Goal: Task Accomplishment & Management: Complete application form

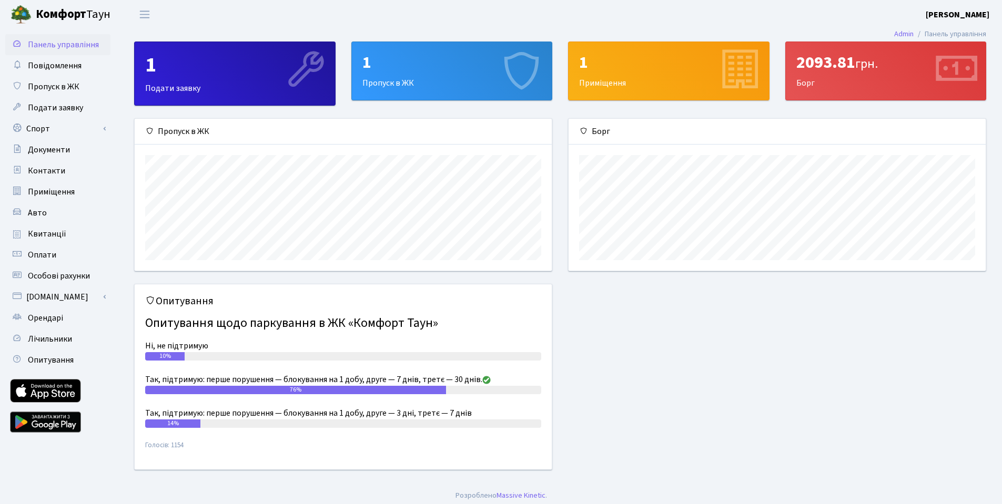
scroll to position [152, 417]
click at [444, 70] on div "1" at bounding box center [451, 63] width 179 height 20
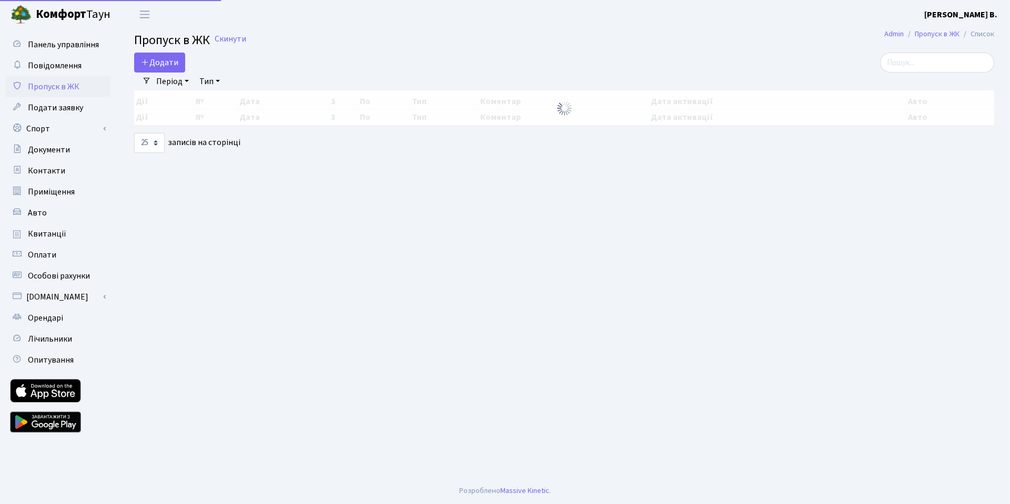
select select "25"
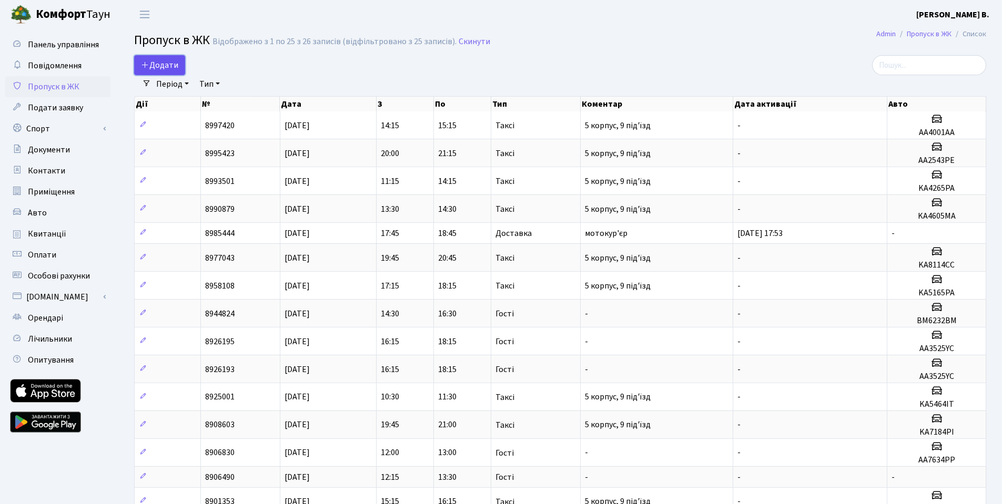
click at [163, 66] on span "Додати" at bounding box center [159, 65] width 37 height 12
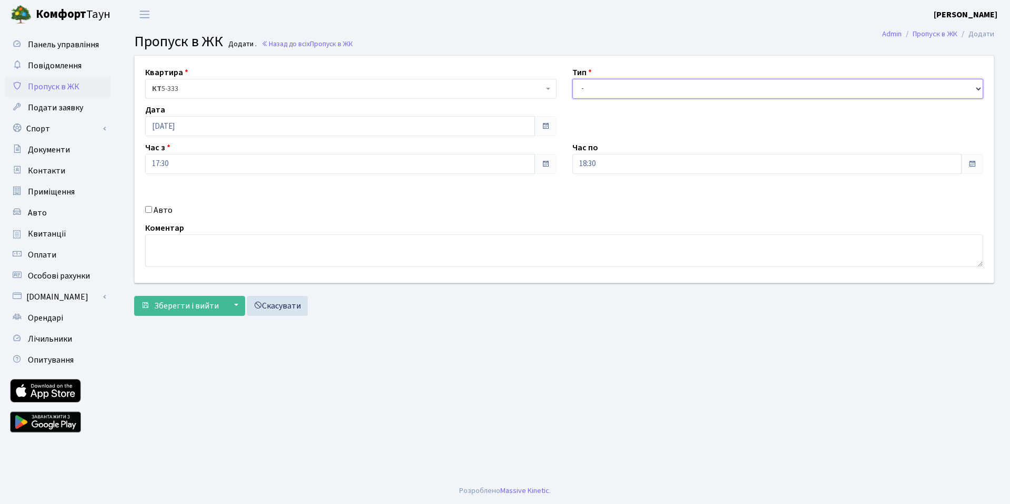
click at [651, 88] on select "- Доставка Таксі Гості Сервіс" at bounding box center [777, 89] width 411 height 20
select select "2"
click at [572, 79] on select "- Доставка Таксі Гості Сервіс" at bounding box center [777, 89] width 411 height 20
click at [150, 209] on input "Авто" at bounding box center [148, 209] width 7 height 7
checkbox input "true"
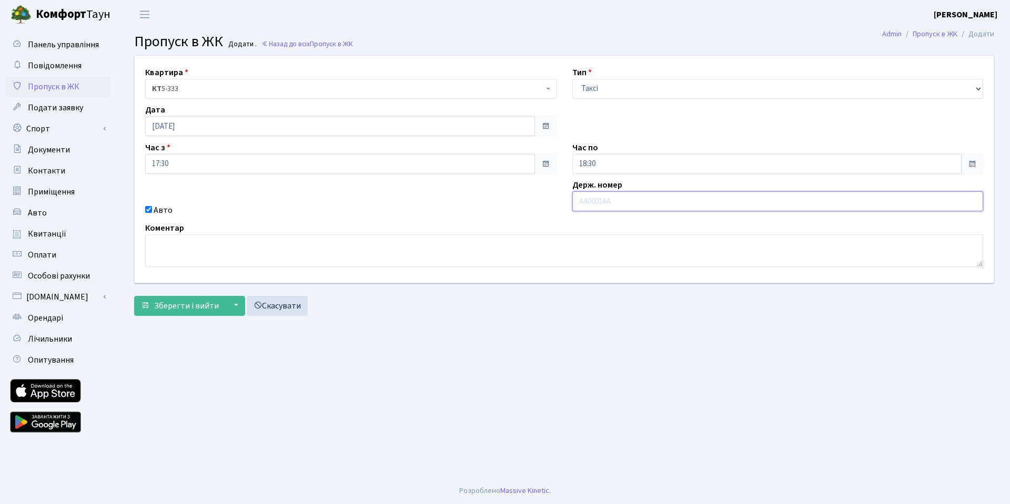
paste input "KA4506KK"
type input "KA4506KK"
click at [205, 302] on span "Зберегти і вийти" at bounding box center [186, 306] width 65 height 12
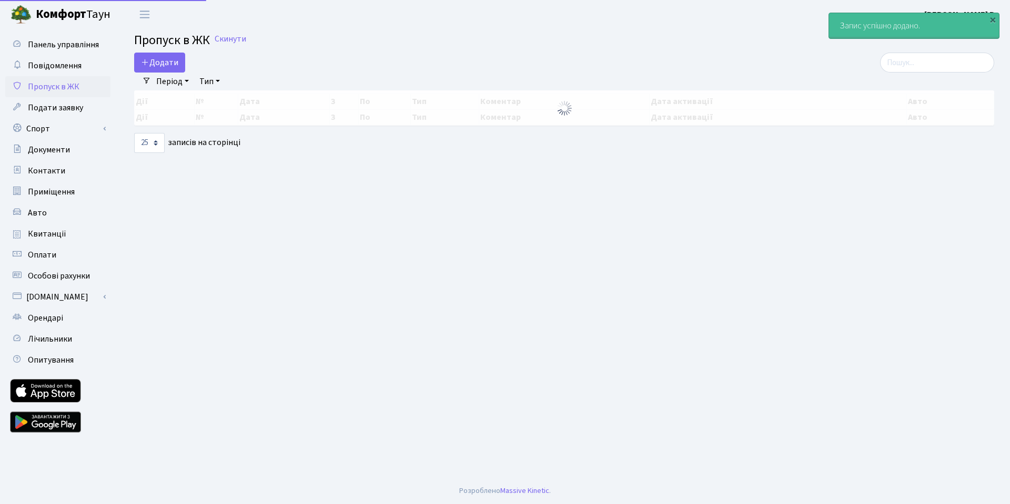
select select "25"
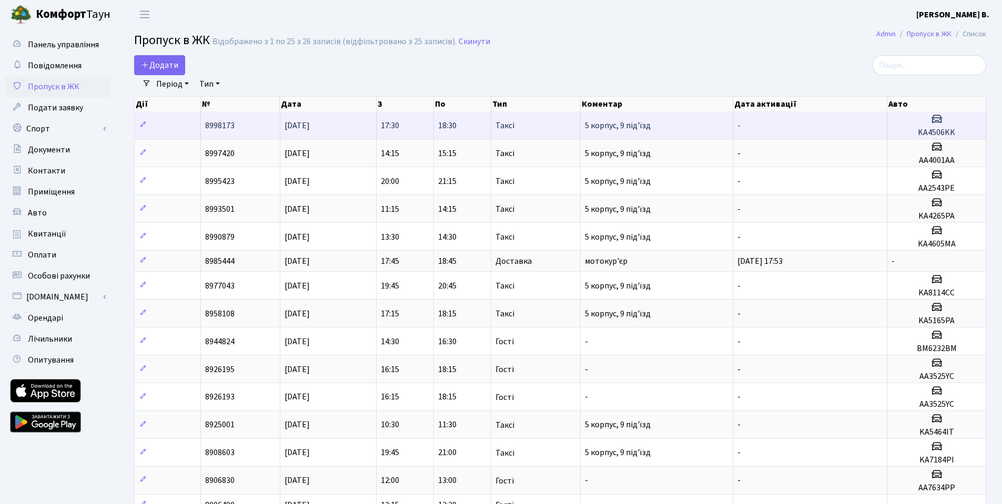
click at [683, 127] on td "5 корпус, 9 під'їзд" at bounding box center [657, 125] width 153 height 27
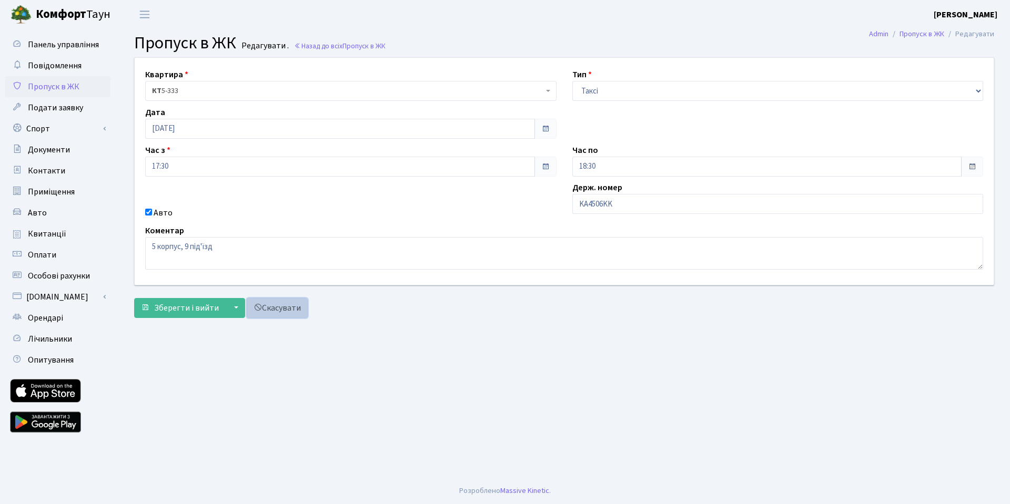
click at [261, 308] on link "Скасувати" at bounding box center [277, 308] width 61 height 20
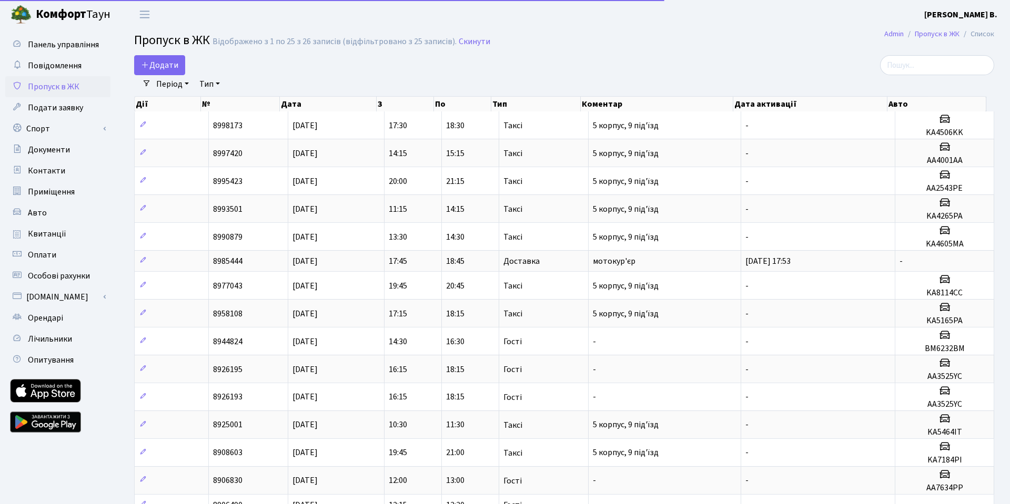
select select "25"
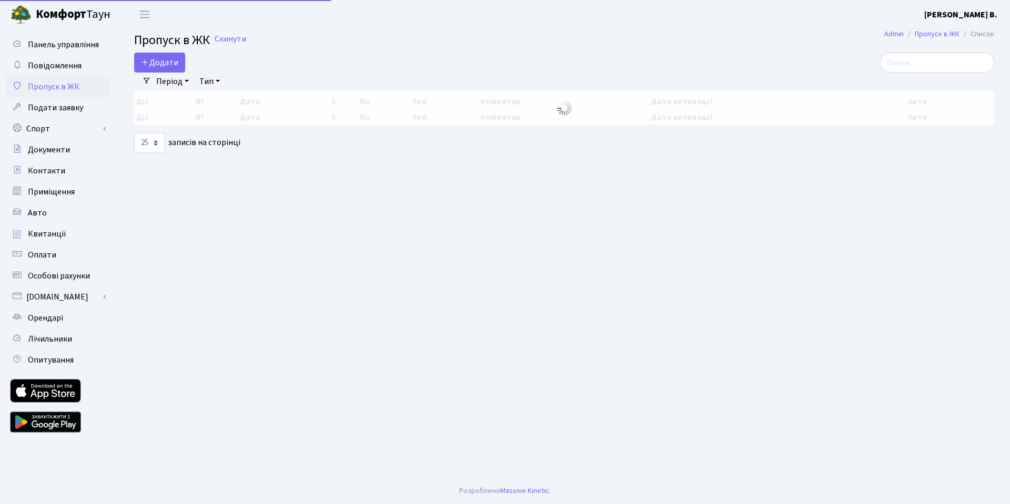
select select "25"
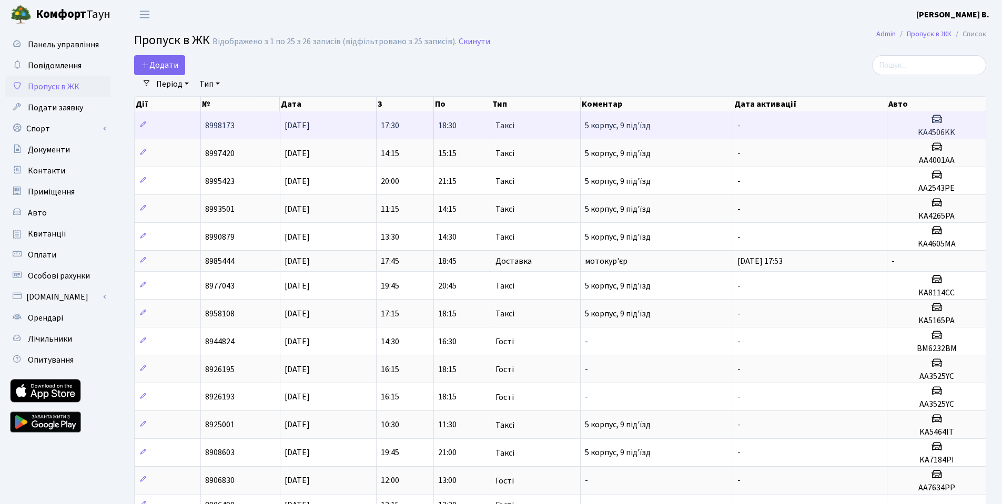
click at [594, 124] on span "5 корпус, 9 під'їзд" at bounding box center [618, 126] width 66 height 12
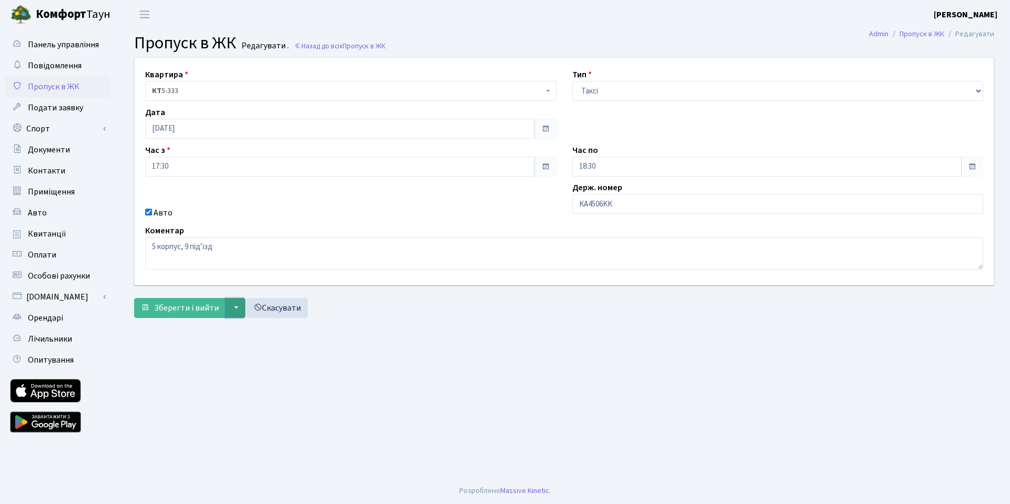
click at [232, 308] on button "▼" at bounding box center [235, 308] width 20 height 20
click at [483, 332] on main "Admin Пропуск в ЖК Редагувати Пропуск в ЖК Редагувати . Назад до всіх Пропуск в…" at bounding box center [563, 253] width 891 height 449
click at [154, 213] on label "Авто" at bounding box center [163, 213] width 19 height 13
click at [152, 213] on input "Авто" at bounding box center [148, 212] width 7 height 7
checkbox input "false"
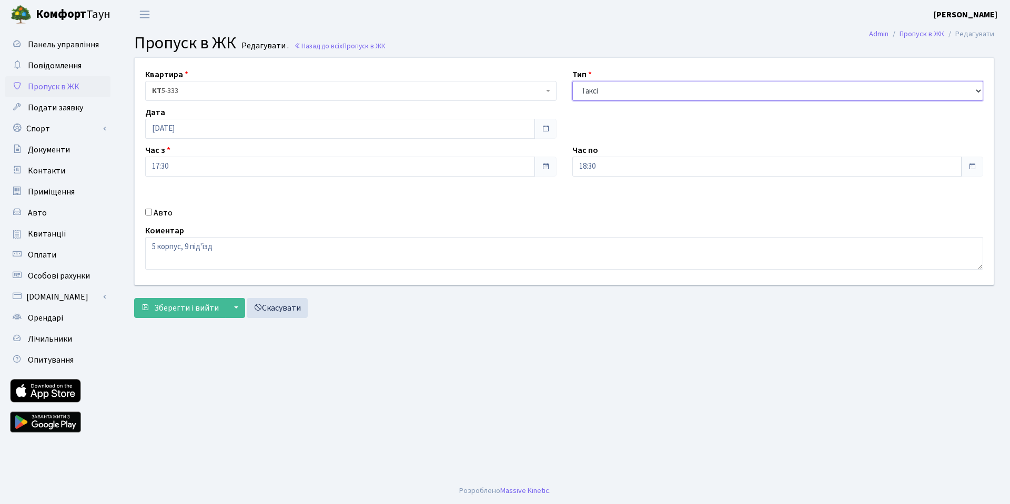
click at [621, 93] on select "- Доставка Таксі Гості Сервіс" at bounding box center [777, 91] width 411 height 20
select select
click at [572, 81] on select "- Доставка Таксі Гості Сервіс" at bounding box center [777, 91] width 411 height 20
click at [177, 307] on span "Зберегти і вийти" at bounding box center [186, 308] width 65 height 12
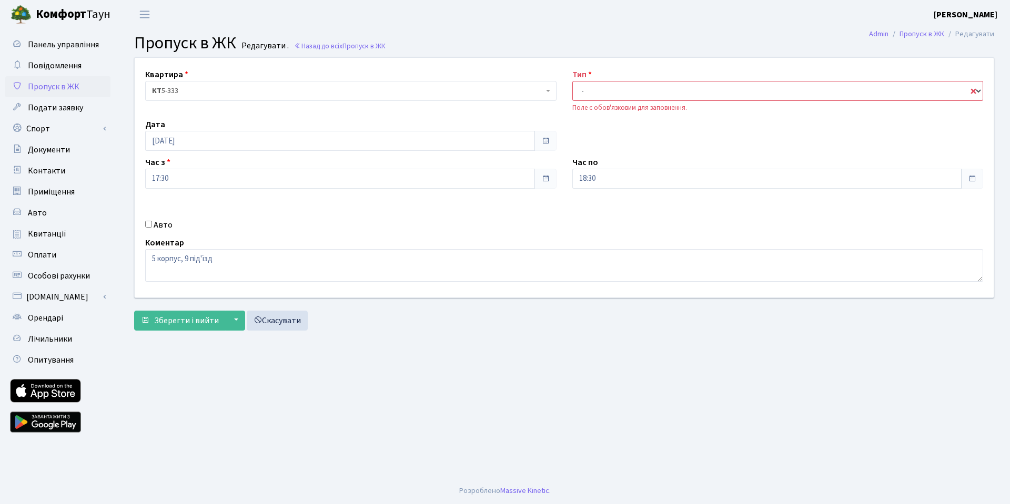
click at [628, 87] on select "- Доставка Таксі Гості Сервіс" at bounding box center [777, 91] width 411 height 20
select select "2"
click at [572, 81] on select "- Доставка Таксі Гості Сервіс" at bounding box center [777, 91] width 411 height 20
click at [190, 316] on span "Зберегти і вийти" at bounding box center [186, 321] width 65 height 12
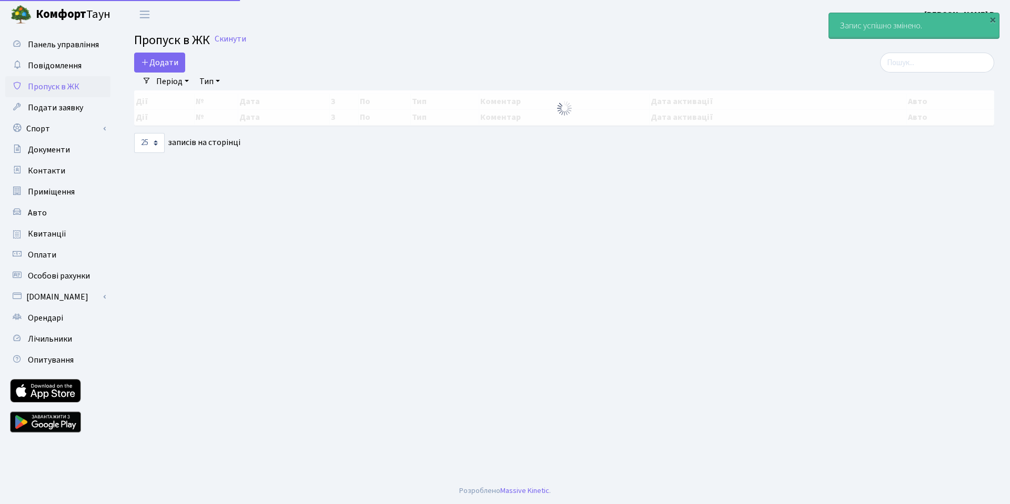
select select "25"
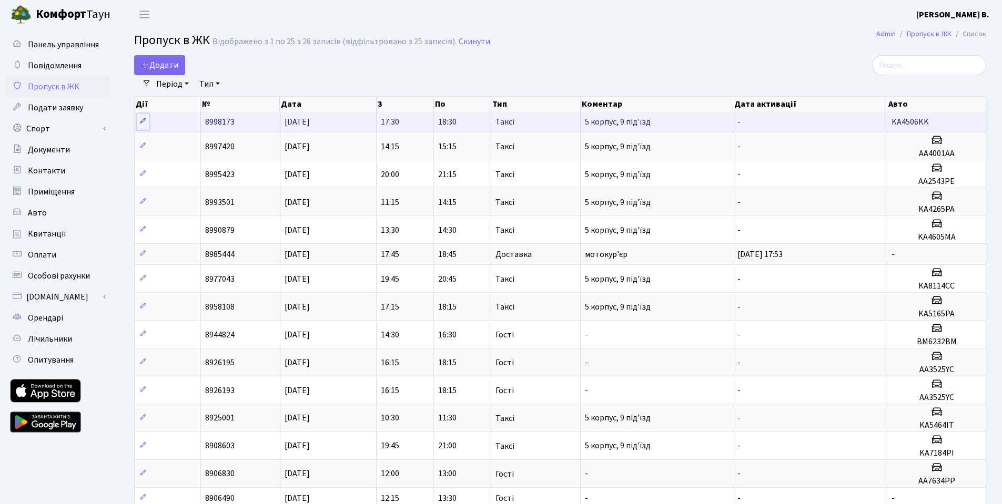
click at [140, 122] on icon at bounding box center [142, 120] width 7 height 7
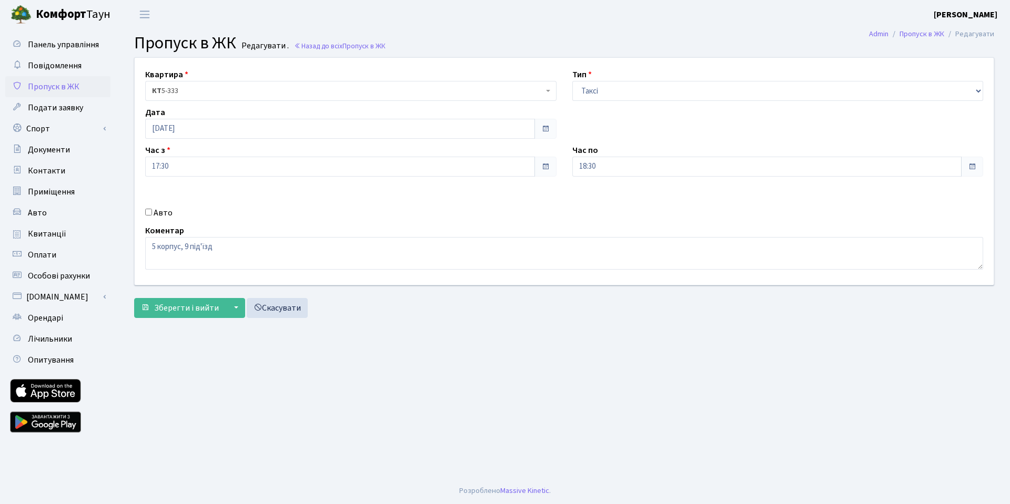
drag, startPoint x: 145, startPoint y: 210, endPoint x: 151, endPoint y: 210, distance: 6.3
click at [145, 210] on div "Авто" at bounding box center [350, 213] width 427 height 13
click at [171, 212] on div "Авто" at bounding box center [350, 213] width 427 height 13
click at [147, 215] on input "Авто" at bounding box center [148, 212] width 7 height 7
checkbox input "true"
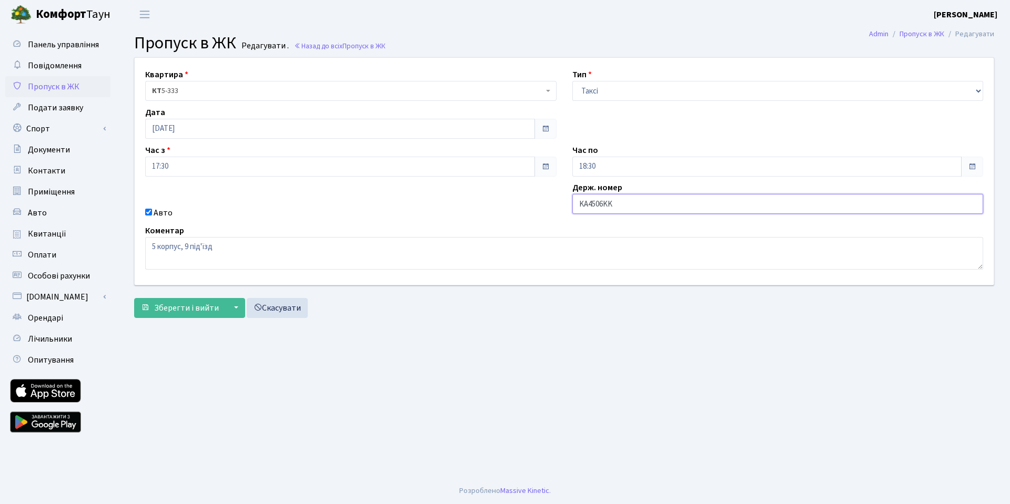
click at [596, 206] on input "KA4506KK" at bounding box center [777, 204] width 411 height 20
drag, startPoint x: 623, startPoint y: 200, endPoint x: 636, endPoint y: 205, distance: 14.3
click at [624, 200] on input "KA4506KK" at bounding box center [777, 204] width 411 height 20
drag, startPoint x: 470, startPoint y: 200, endPoint x: 462, endPoint y: 200, distance: 7.9
click at [462, 200] on div "Квартира <b>КТ</b>&nbsp;&nbsp;&nbsp;&nbsp;5-333 КТ 5-333 Тип - Доставка Таксі Г…" at bounding box center [564, 171] width 875 height 227
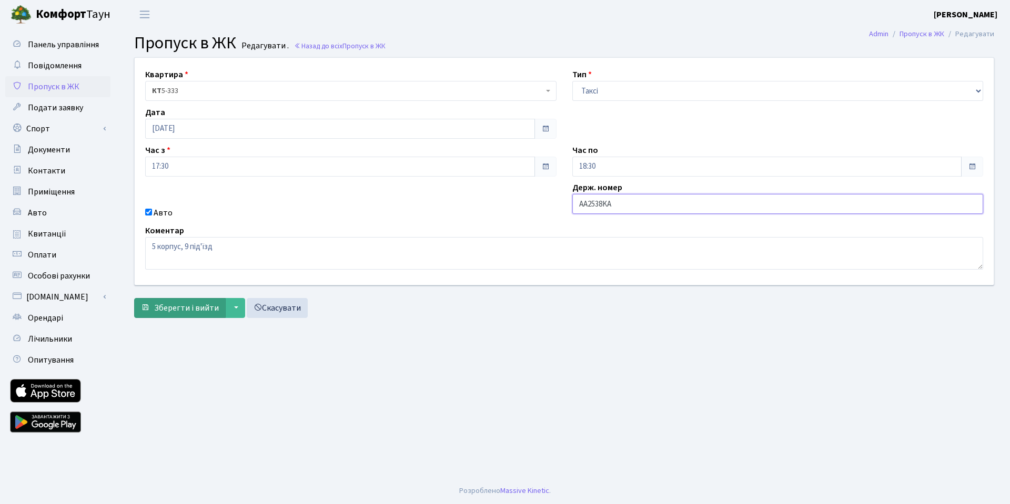
type input "AA2538KA"
click at [179, 316] on button "Зберегти і вийти" at bounding box center [180, 308] width 92 height 20
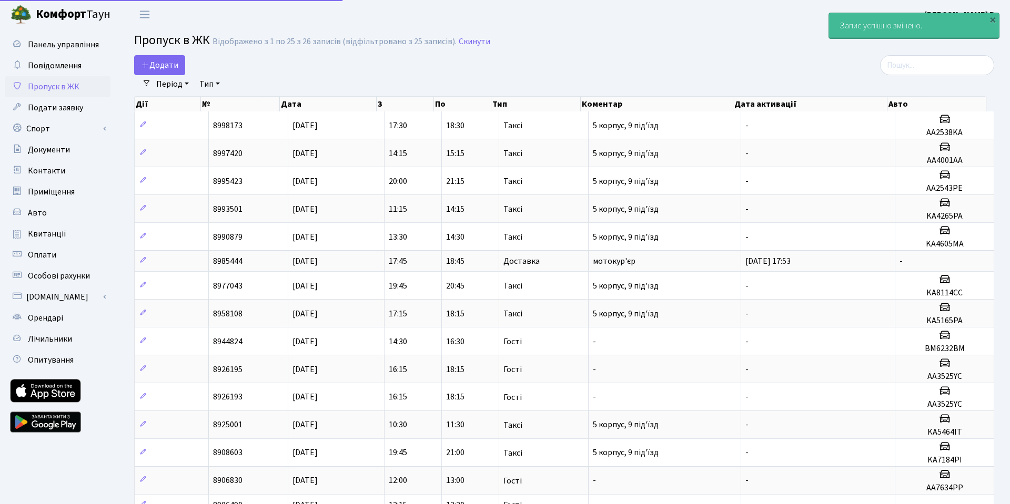
select select "25"
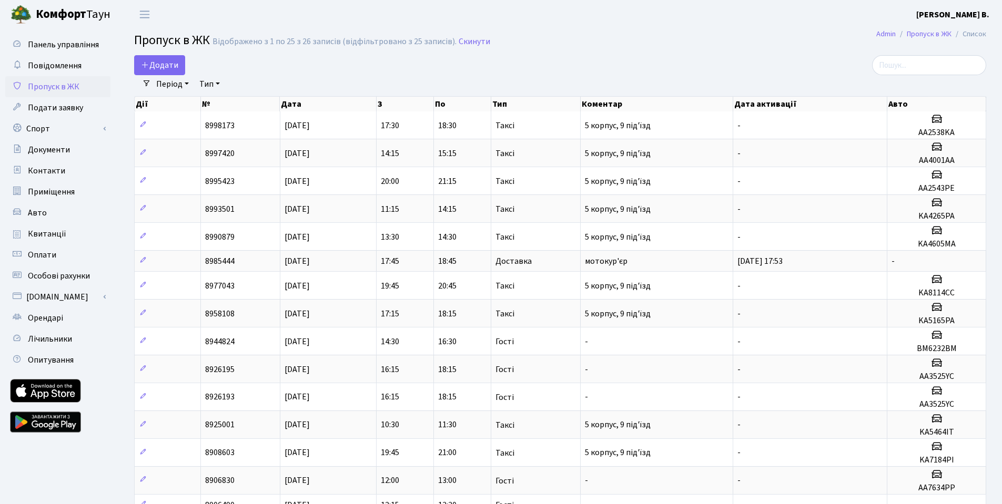
click at [417, 68] on div "Додати" at bounding box center [415, 65] width 563 height 20
